Goal: Information Seeking & Learning: Learn about a topic

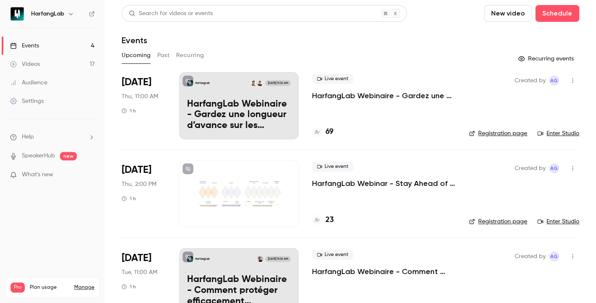
click at [565, 133] on link "Enter Studio" at bounding box center [558, 133] width 42 height 8
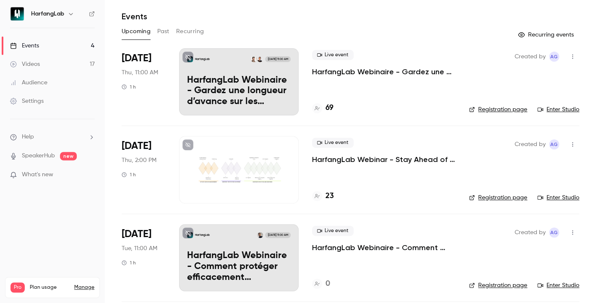
click at [562, 197] on link "Enter Studio" at bounding box center [558, 197] width 42 height 8
click at [328, 107] on h4 "69" at bounding box center [330, 107] width 8 height 11
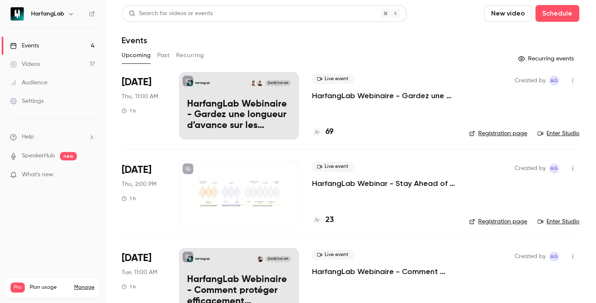
click at [326, 221] on h4 "23" at bounding box center [330, 219] width 8 height 11
